Goal: Task Accomplishment & Management: Complete application form

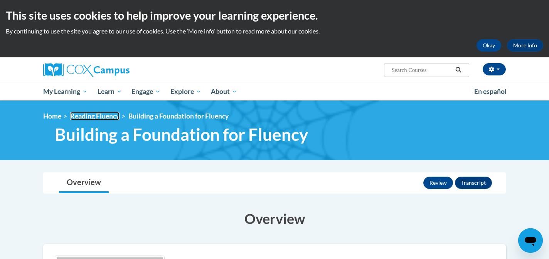
click at [85, 118] on link "Reading Fluency" at bounding box center [94, 116] width 49 height 8
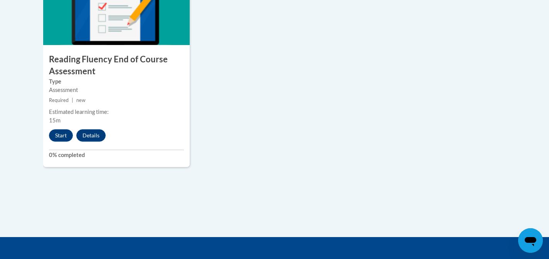
scroll to position [685, 0]
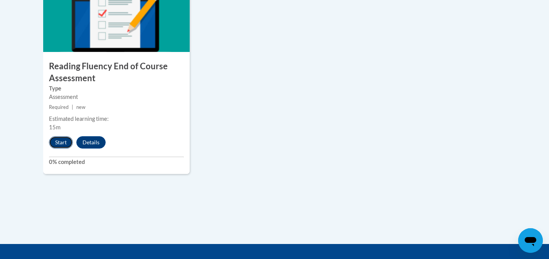
click at [62, 141] on button "Start" at bounding box center [61, 142] width 24 height 12
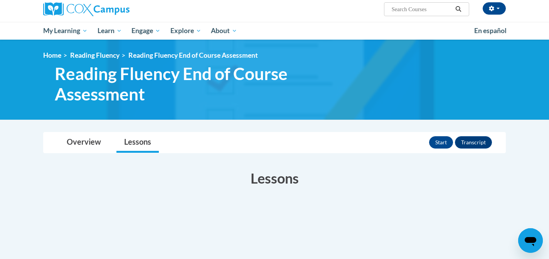
scroll to position [71, 0]
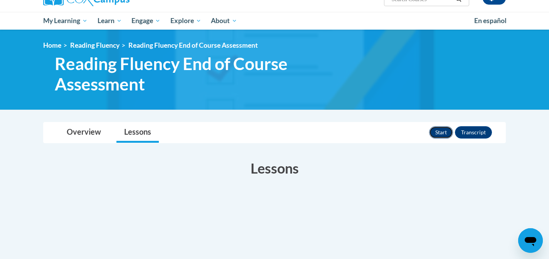
click at [445, 135] on button "Start" at bounding box center [441, 132] width 24 height 12
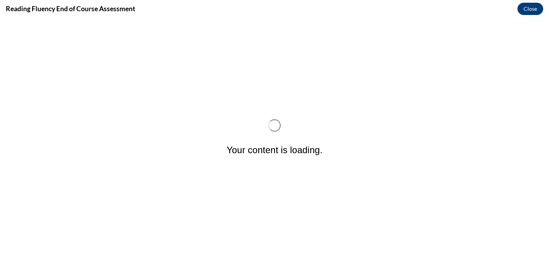
scroll to position [0, 0]
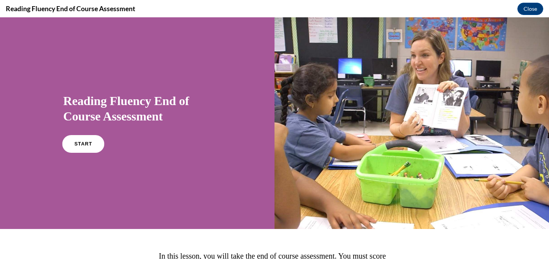
click at [86, 139] on link "START" at bounding box center [83, 144] width 42 height 18
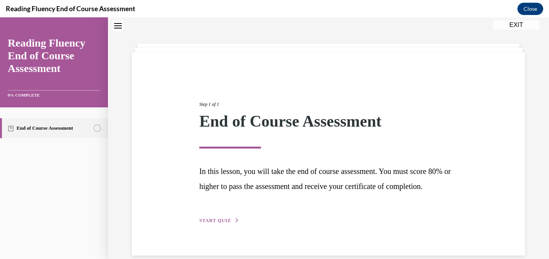
scroll to position [50, 0]
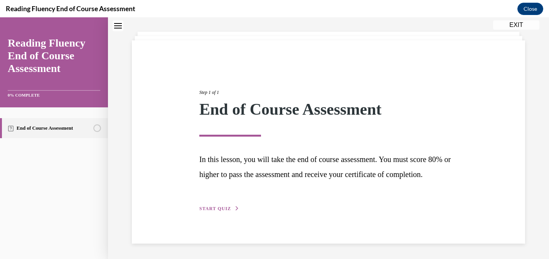
click at [206, 206] on span "START QUIZ" at bounding box center [215, 208] width 32 height 5
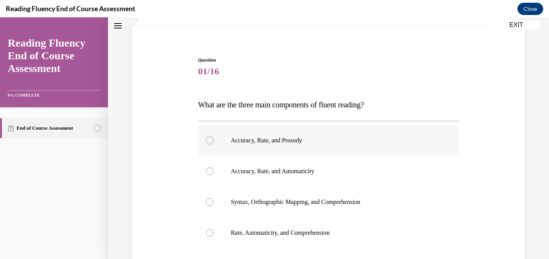
click at [242, 149] on label "Accuracy, Rate, and Prosody" at bounding box center [328, 140] width 261 height 31
click at [213, 144] on input "Accuracy, Rate, and Prosody" at bounding box center [210, 141] width 8 height 8
radio input "true"
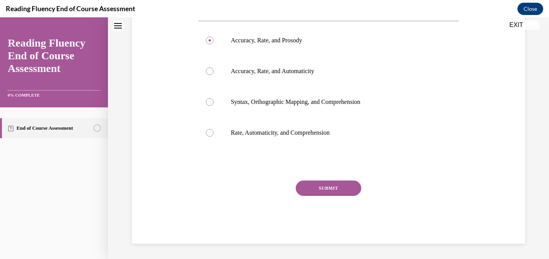
click at [323, 188] on button "SUBMIT" at bounding box center [327, 188] width 65 height 15
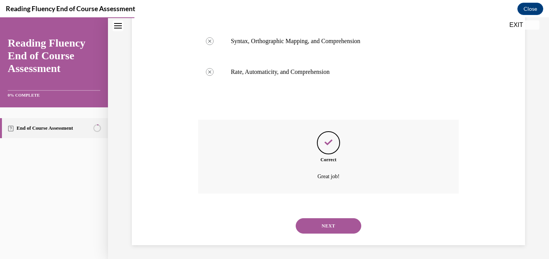
scroll to position [213, 0]
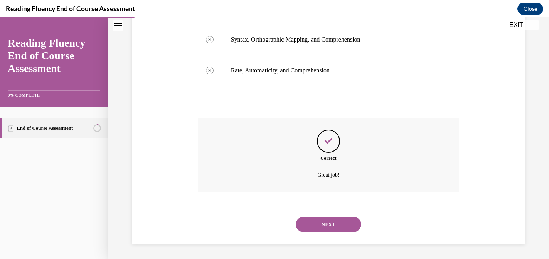
click at [321, 222] on button "NEXT" at bounding box center [327, 224] width 65 height 15
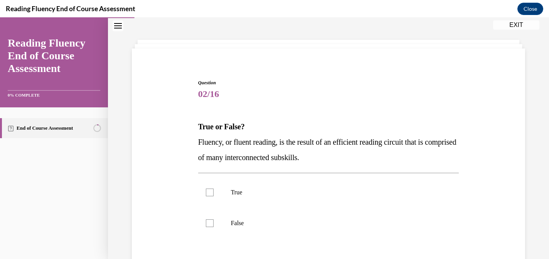
scroll to position [28, 0]
click at [276, 205] on label "True" at bounding box center [328, 192] width 261 height 31
click at [213, 196] on input "True" at bounding box center [210, 192] width 8 height 8
checkbox input "true"
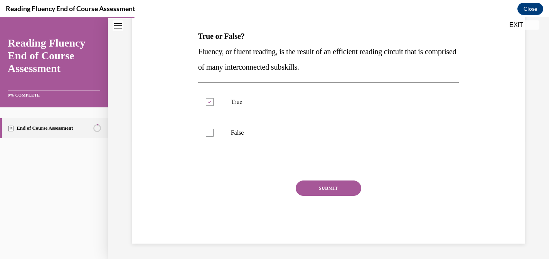
click at [327, 190] on button "SUBMIT" at bounding box center [327, 188] width 65 height 15
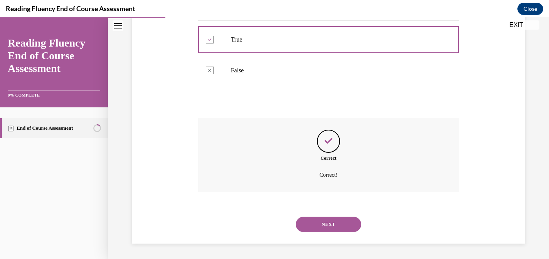
click at [312, 225] on button "NEXT" at bounding box center [327, 224] width 65 height 15
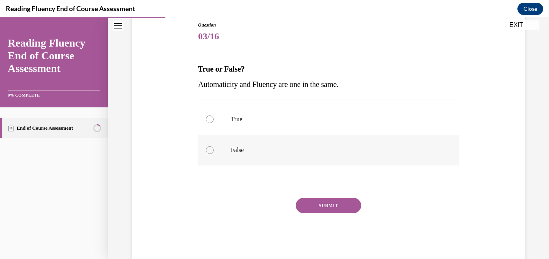
click at [238, 148] on p "False" at bounding box center [335, 150] width 209 height 8
click at [213, 148] on input "False" at bounding box center [210, 150] width 8 height 8
radio input "true"
click at [309, 201] on button "SUBMIT" at bounding box center [327, 205] width 65 height 15
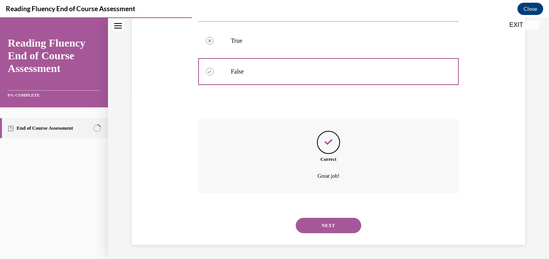
scroll to position [165, 0]
click at [319, 227] on button "NEXT" at bounding box center [327, 224] width 65 height 15
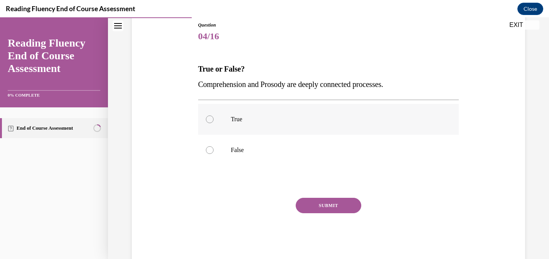
click at [296, 118] on p "True" at bounding box center [335, 120] width 209 height 8
click at [213, 118] on input "True" at bounding box center [210, 120] width 8 height 8
radio input "true"
click at [337, 207] on button "SUBMIT" at bounding box center [327, 205] width 65 height 15
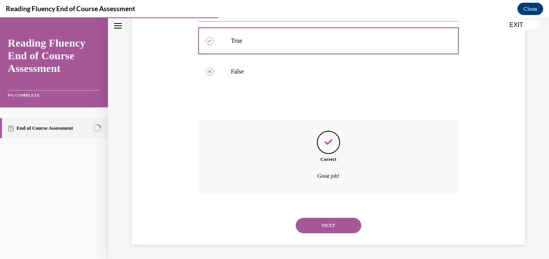
scroll to position [165, 0]
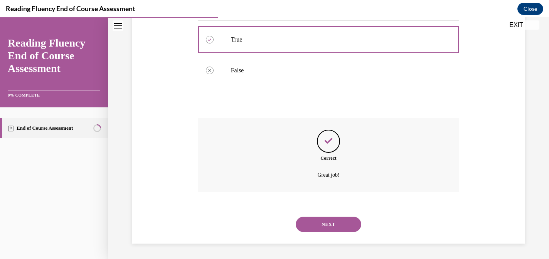
click at [332, 219] on button "NEXT" at bounding box center [327, 224] width 65 height 15
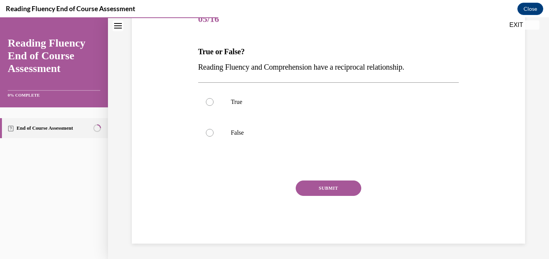
scroll to position [86, 0]
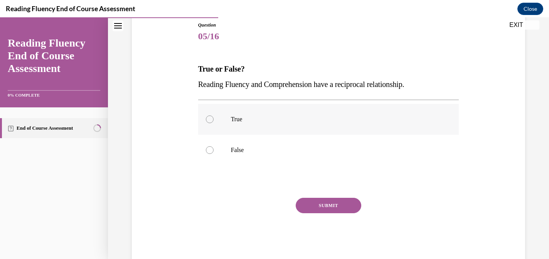
click at [263, 130] on label "True" at bounding box center [328, 119] width 261 height 31
click at [213, 123] on input "True" at bounding box center [210, 120] width 8 height 8
radio input "true"
click at [317, 207] on button "SUBMIT" at bounding box center [327, 205] width 65 height 15
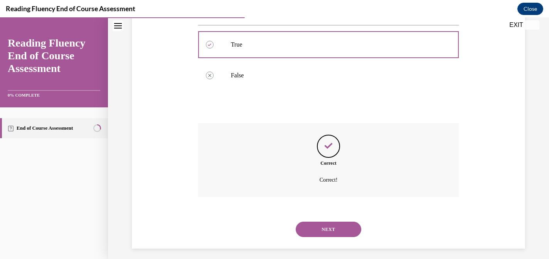
scroll to position [165, 0]
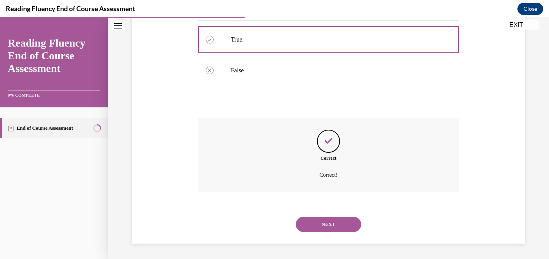
click at [320, 221] on button "NEXT" at bounding box center [327, 224] width 65 height 15
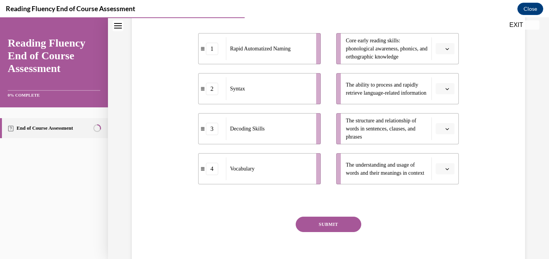
scroll to position [153, 0]
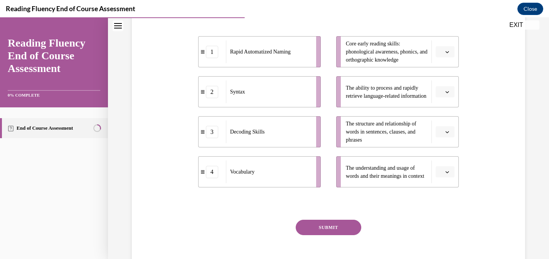
click at [433, 148] on li "The structure and relationship of words in sentences, clauses, and phrases" at bounding box center [397, 131] width 123 height 31
click at [441, 136] on span "Please select an option" at bounding box center [441, 132] width 3 height 8
click at [442, 210] on span "3" at bounding box center [441, 211] width 3 height 6
click at [443, 178] on button "button" at bounding box center [444, 172] width 19 height 12
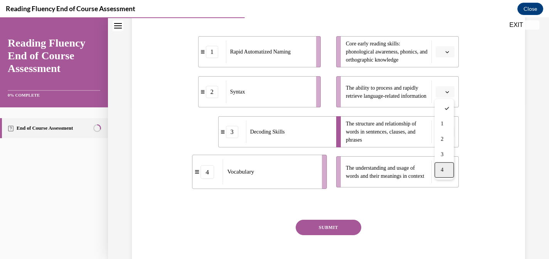
click at [437, 169] on div "4" at bounding box center [443, 170] width 19 height 15
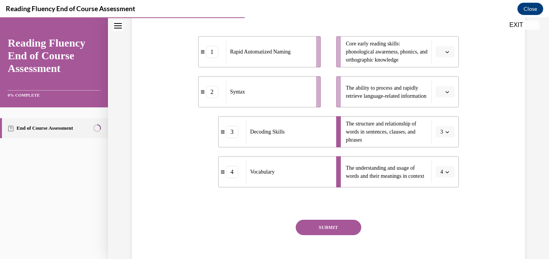
click at [450, 138] on button "3" at bounding box center [444, 132] width 19 height 12
click at [442, 191] on div "2" at bounding box center [442, 195] width 19 height 15
click at [449, 58] on button "button" at bounding box center [444, 52] width 19 height 12
click at [443, 127] on div "3" at bounding box center [443, 130] width 19 height 15
click at [445, 107] on li "The ability to process and rapidly retrieve language-related information" at bounding box center [397, 91] width 123 height 31
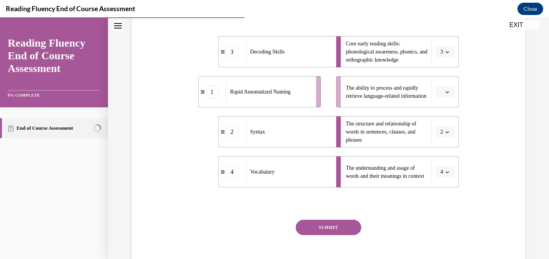
click at [445, 94] on icon "button" at bounding box center [447, 92] width 4 height 4
click at [438, 136] on div "1" at bounding box center [443, 139] width 19 height 15
click at [341, 235] on button "SUBMIT" at bounding box center [327, 227] width 65 height 15
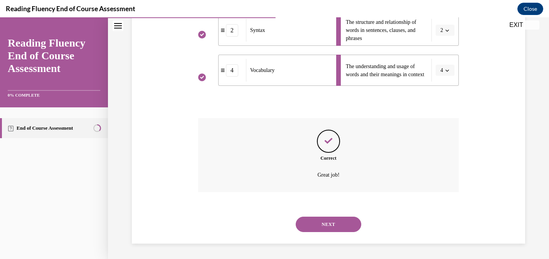
scroll to position [270, 0]
click at [324, 221] on button "NEXT" at bounding box center [327, 224] width 65 height 15
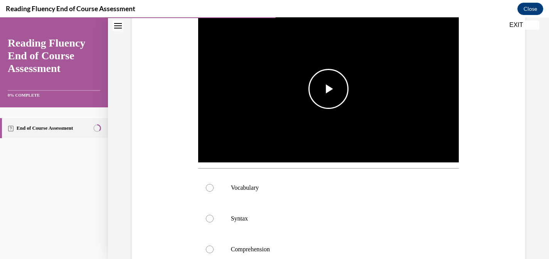
scroll to position [173, 0]
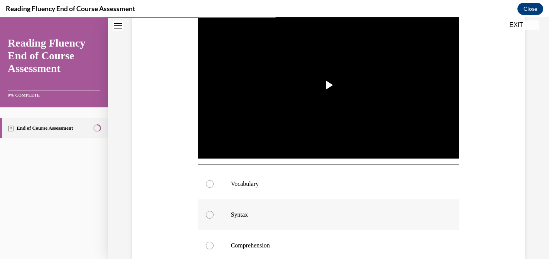
click at [285, 222] on label "Syntax" at bounding box center [328, 215] width 261 height 31
click at [213, 219] on input "Syntax" at bounding box center [210, 215] width 8 height 8
radio input "true"
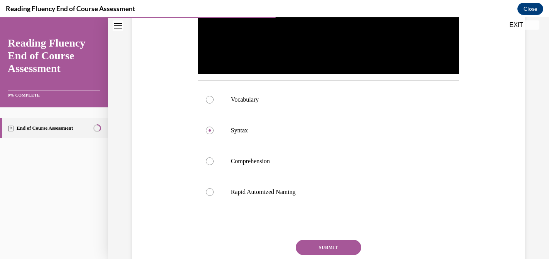
click at [317, 244] on button "SUBMIT" at bounding box center [327, 247] width 65 height 15
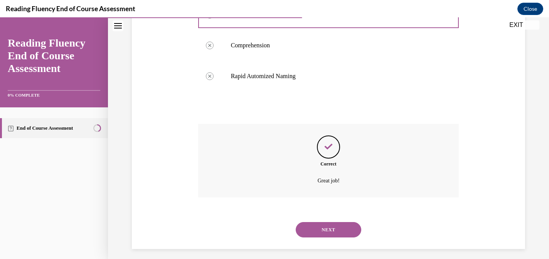
scroll to position [379, 0]
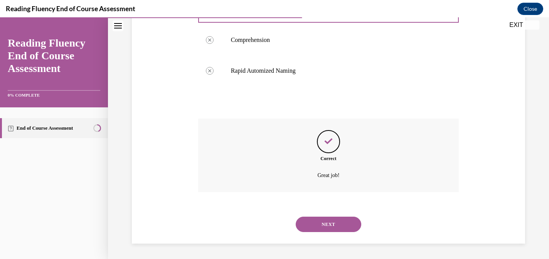
click at [318, 219] on button "NEXT" at bounding box center [327, 224] width 65 height 15
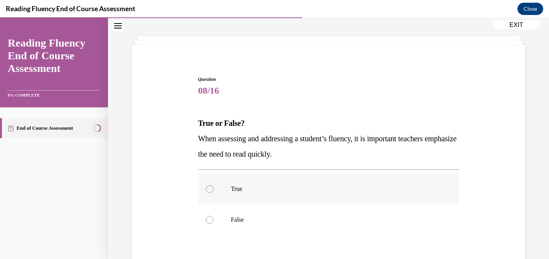
scroll to position [39, 0]
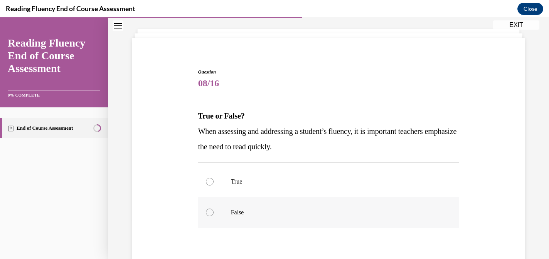
click at [337, 213] on p "False" at bounding box center [335, 213] width 209 height 8
click at [213, 213] on input "False" at bounding box center [210, 213] width 8 height 8
radio input "true"
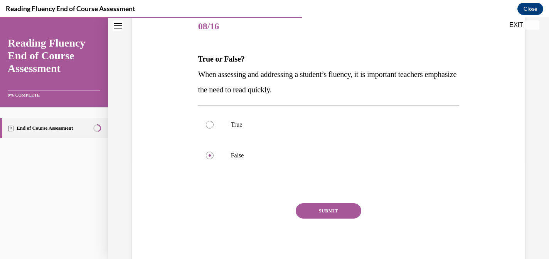
click at [315, 208] on button "SUBMIT" at bounding box center [327, 210] width 65 height 15
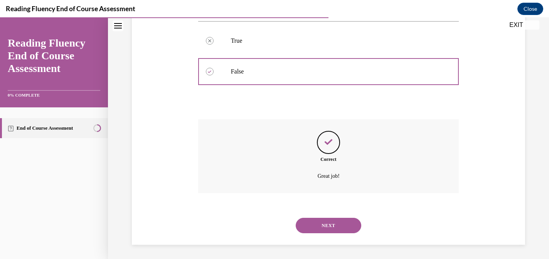
scroll to position [181, 0]
click at [320, 224] on button "NEXT" at bounding box center [327, 224] width 65 height 15
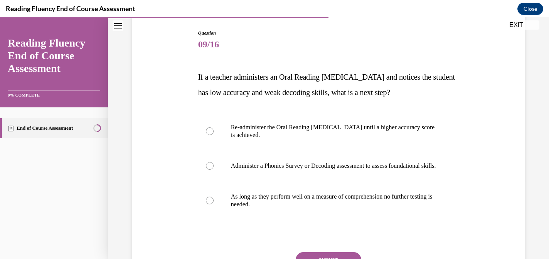
scroll to position [78, 0]
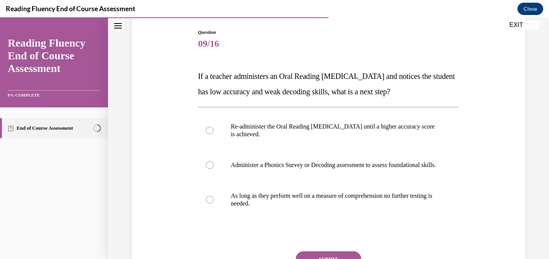
click at [318, 168] on p "Administer a Phonics Survey or Decoding assessment to assess foundational skill…" at bounding box center [335, 165] width 209 height 8
click at [213, 168] on input "Administer a Phonics Survey or Decoding assessment to assess foundational skill…" at bounding box center [210, 165] width 8 height 8
radio input "true"
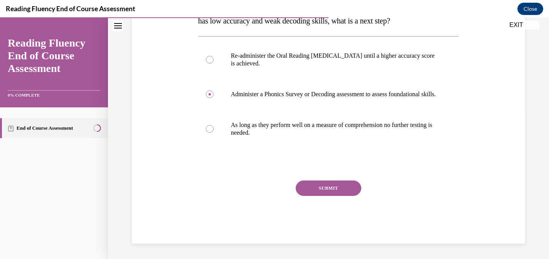
click at [316, 185] on button "SUBMIT" at bounding box center [327, 188] width 65 height 15
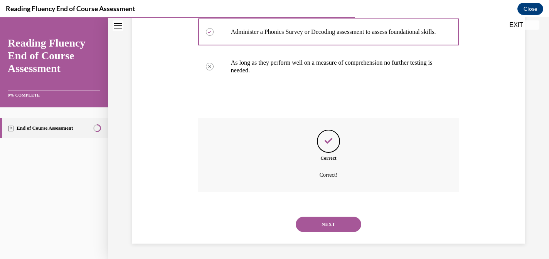
scroll to position [219, 0]
click at [310, 223] on button "NEXT" at bounding box center [327, 224] width 65 height 15
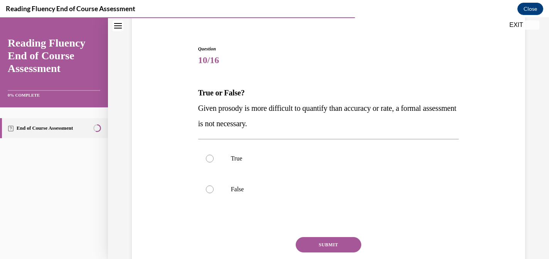
scroll to position [62, 0]
click at [310, 203] on label "False" at bounding box center [328, 189] width 261 height 31
click at [213, 193] on input "False" at bounding box center [210, 189] width 8 height 8
radio input "true"
click at [310, 245] on button "SUBMIT" at bounding box center [327, 244] width 65 height 15
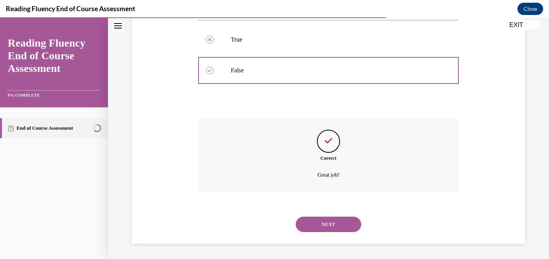
click at [312, 226] on button "NEXT" at bounding box center [327, 224] width 65 height 15
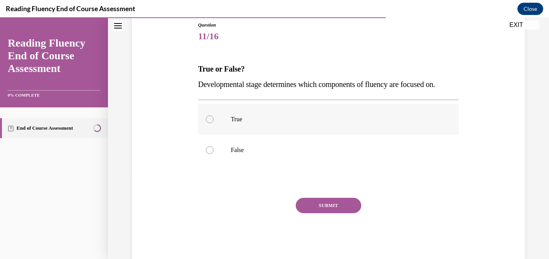
click at [287, 125] on label "True" at bounding box center [328, 119] width 261 height 31
click at [213, 123] on input "True" at bounding box center [210, 120] width 8 height 8
radio input "true"
click at [313, 208] on button "SUBMIT" at bounding box center [327, 205] width 65 height 15
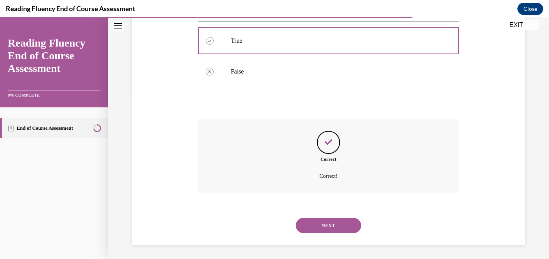
scroll to position [165, 0]
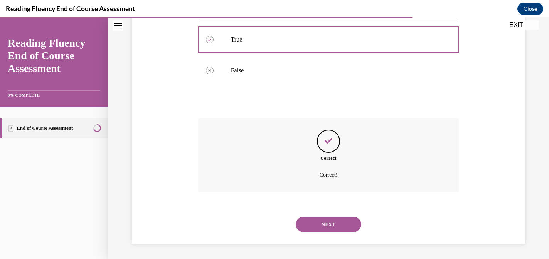
click at [308, 222] on button "NEXT" at bounding box center [327, 224] width 65 height 15
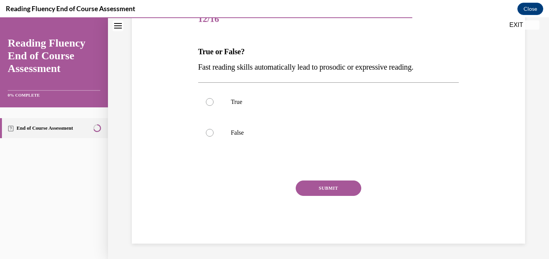
scroll to position [86, 0]
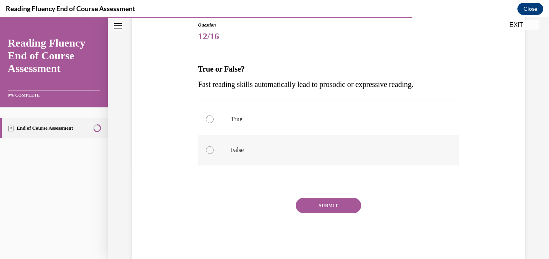
click at [258, 148] on p "False" at bounding box center [335, 150] width 209 height 8
click at [213, 148] on input "False" at bounding box center [210, 150] width 8 height 8
radio input "true"
click at [310, 203] on button "SUBMIT" at bounding box center [327, 205] width 65 height 15
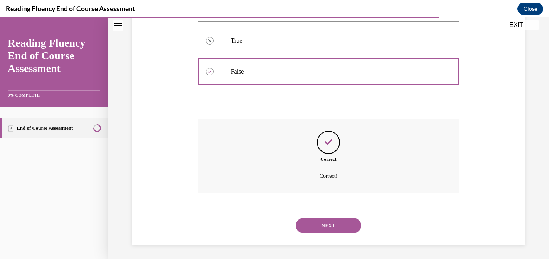
scroll to position [165, 0]
click at [301, 224] on button "NEXT" at bounding box center [327, 224] width 65 height 15
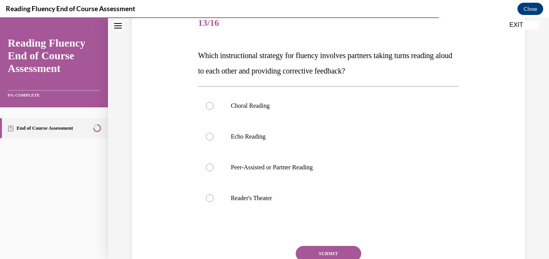
scroll to position [100, 0]
click at [289, 172] on label "Peer-Assisted or Partner Reading" at bounding box center [328, 166] width 261 height 31
click at [213, 171] on input "Peer-Assisted or Partner Reading" at bounding box center [210, 167] width 8 height 8
radio input "true"
click at [305, 253] on button "SUBMIT" at bounding box center [327, 252] width 65 height 15
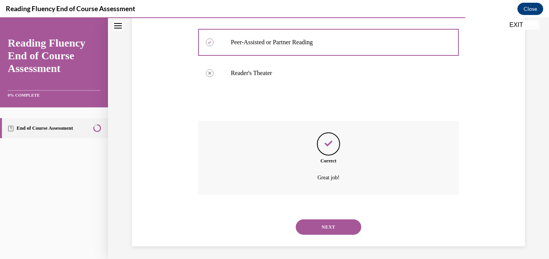
scroll to position [227, 0]
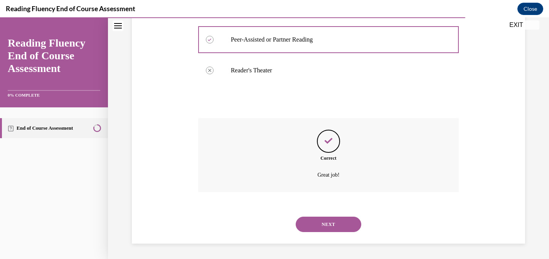
click at [306, 228] on button "NEXT" at bounding box center [327, 224] width 65 height 15
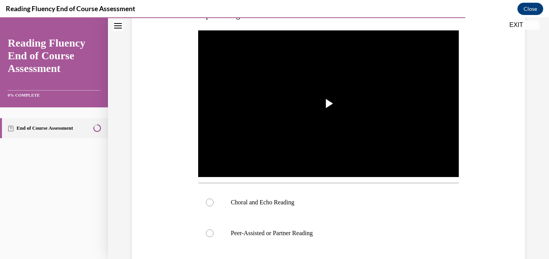
scroll to position [157, 0]
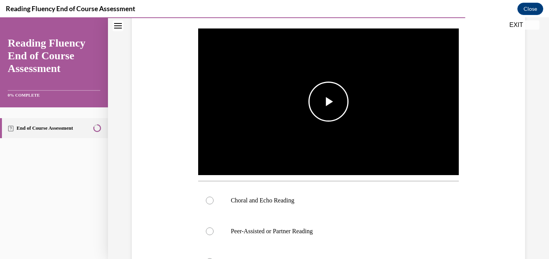
click at [328, 102] on span "Video player" at bounding box center [328, 102] width 0 height 0
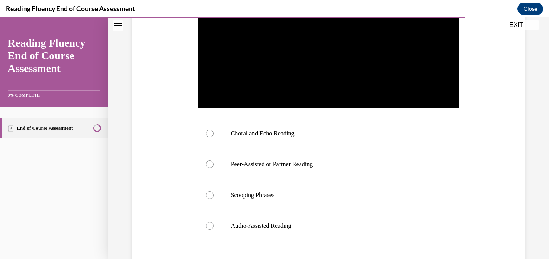
scroll to position [230, 0]
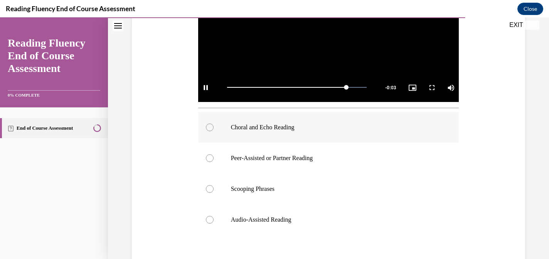
click at [299, 130] on p "Choral and Echo Reading" at bounding box center [335, 128] width 209 height 8
click at [213, 130] on input "Choral and Echo Reading" at bounding box center [210, 128] width 8 height 8
radio input "true"
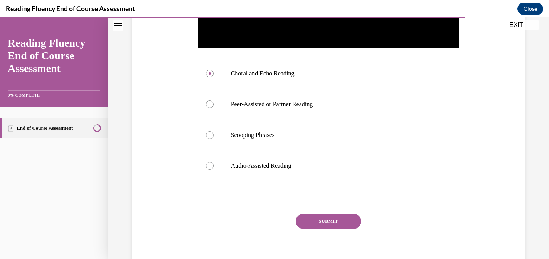
click at [335, 216] on button "SUBMIT" at bounding box center [327, 221] width 65 height 15
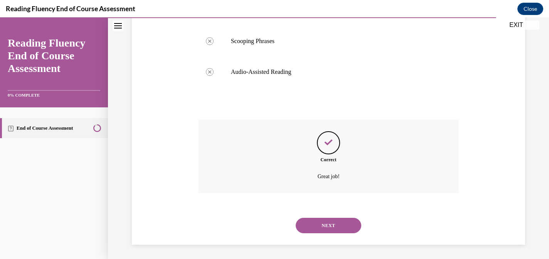
scroll to position [379, 0]
click at [315, 221] on button "NEXT" at bounding box center [327, 224] width 65 height 15
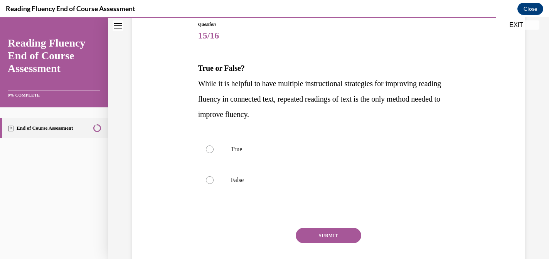
scroll to position [88, 0]
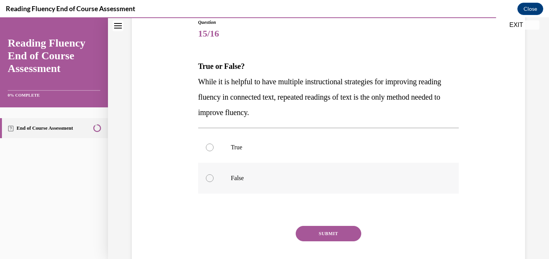
click at [233, 178] on p "False" at bounding box center [335, 179] width 209 height 8
click at [213, 178] on input "False" at bounding box center [210, 179] width 8 height 8
radio input "true"
click at [307, 231] on button "SUBMIT" at bounding box center [327, 233] width 65 height 15
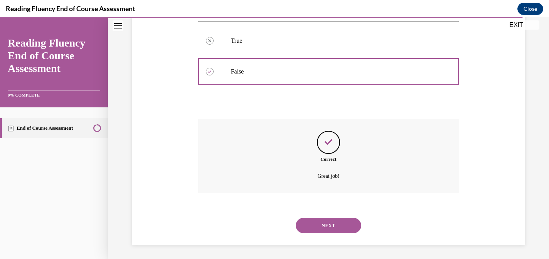
scroll to position [196, 0]
click at [316, 223] on button "NEXT" at bounding box center [327, 224] width 65 height 15
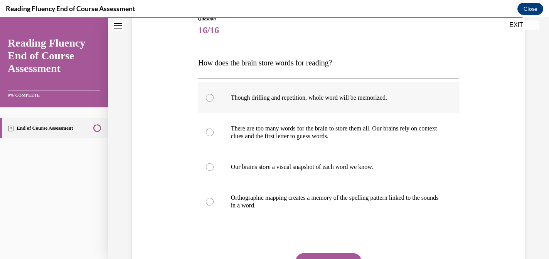
scroll to position [92, 0]
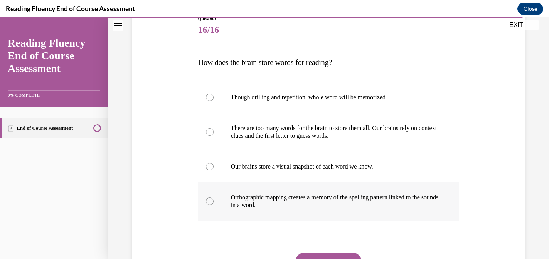
click at [319, 204] on p "Orthographic mapping creates a memory of the spelling pattern linked to the sou…" at bounding box center [335, 201] width 209 height 15
click at [213, 204] on input "Orthographic mapping creates a memory of the spelling pattern linked to the sou…" at bounding box center [210, 202] width 8 height 8
radio input "true"
click at [342, 255] on button "SUBMIT" at bounding box center [327, 260] width 65 height 15
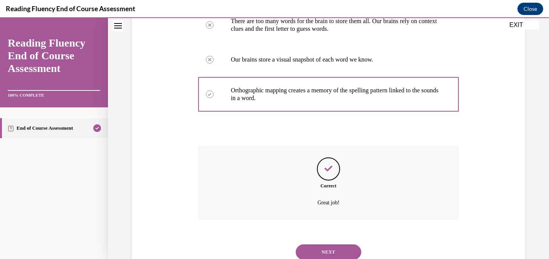
scroll to position [227, 0]
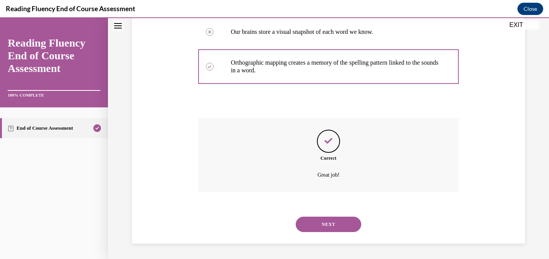
click at [316, 225] on button "NEXT" at bounding box center [327, 224] width 65 height 15
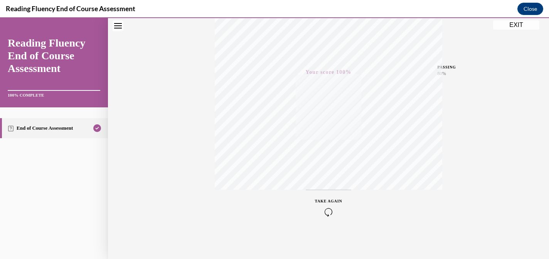
scroll to position [0, 0]
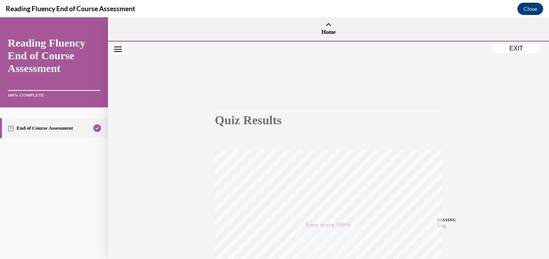
click at [512, 47] on button "EXIT" at bounding box center [516, 48] width 46 height 9
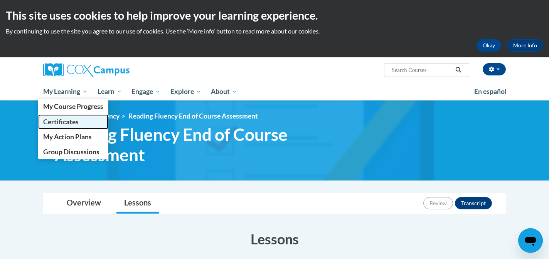
click at [69, 124] on span "Certificates" at bounding box center [60, 122] width 35 height 8
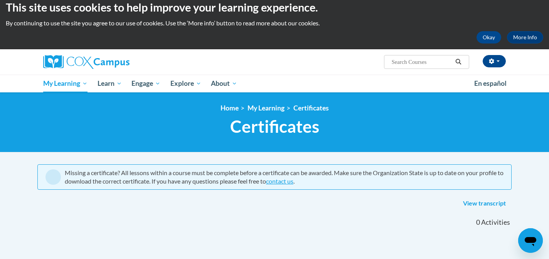
scroll to position [4, 0]
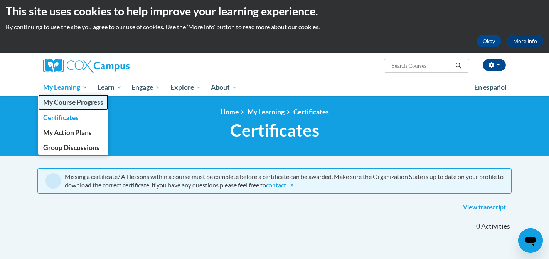
click at [76, 102] on span "My Course Progress" at bounding box center [73, 102] width 60 height 8
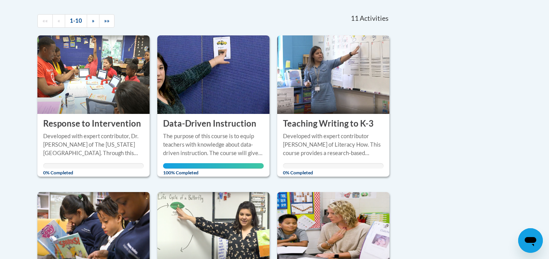
scroll to position [167, 0]
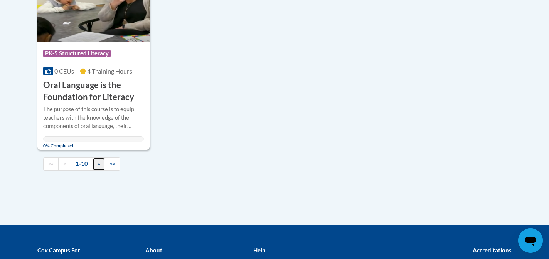
click at [99, 168] on link "»" at bounding box center [98, 164] width 13 height 13
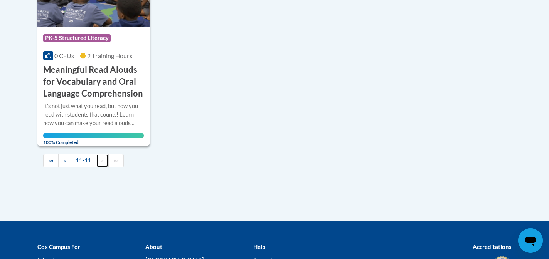
scroll to position [252, 0]
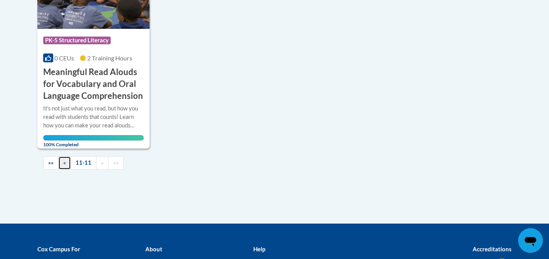
click at [67, 162] on link "«" at bounding box center [64, 162] width 13 height 13
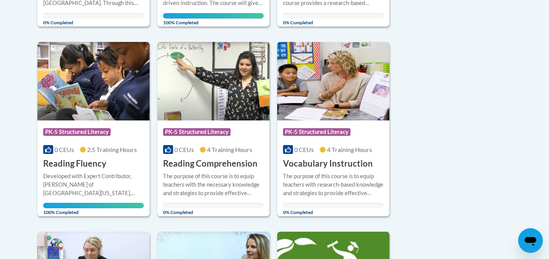
scroll to position [0, 0]
